Goal: Task Accomplishment & Management: Manage account settings

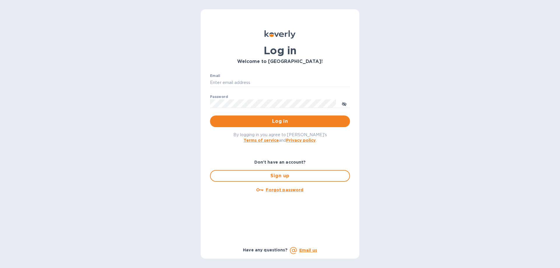
type input "[EMAIL_ADDRESS][DOMAIN_NAME]"
click at [450, 100] on div "Log in Welcome to [GEOGRAPHIC_DATA]! Email [EMAIL_ADDRESS][DOMAIN_NAME] ​ Passw…" at bounding box center [280, 134] width 560 height 268
drag, startPoint x: 286, startPoint y: 120, endPoint x: 281, endPoint y: 116, distance: 6.8
click at [286, 120] on span "Log in" at bounding box center [280, 121] width 131 height 7
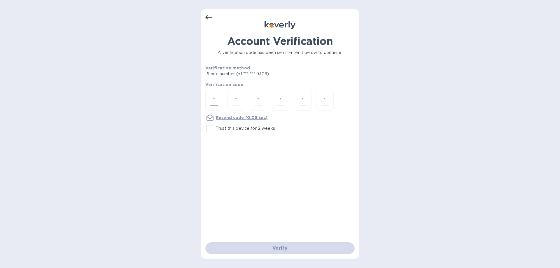
click at [214, 100] on input "number" at bounding box center [214, 100] width 8 height 11
type input "8"
type input "1"
type input "5"
type input "4"
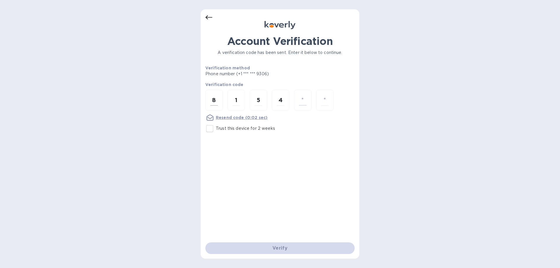
type input "9"
type input "2"
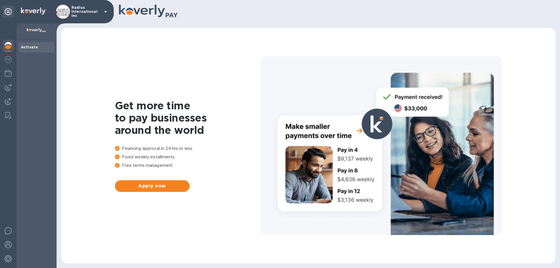
click at [8, 99] on img at bounding box center [8, 101] width 7 height 7
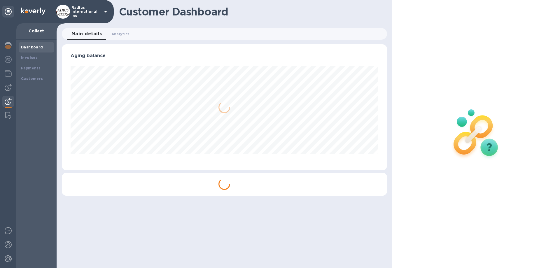
scroll to position [126, 325]
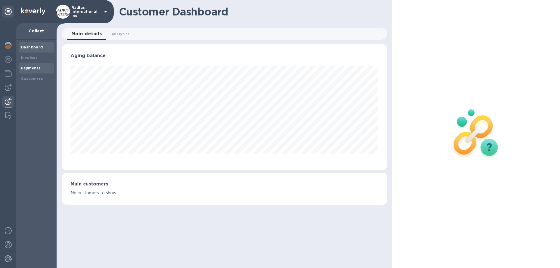
click at [33, 68] on b "Payments" at bounding box center [31, 68] width 20 height 4
